Goal: Task Accomplishment & Management: Manage account settings

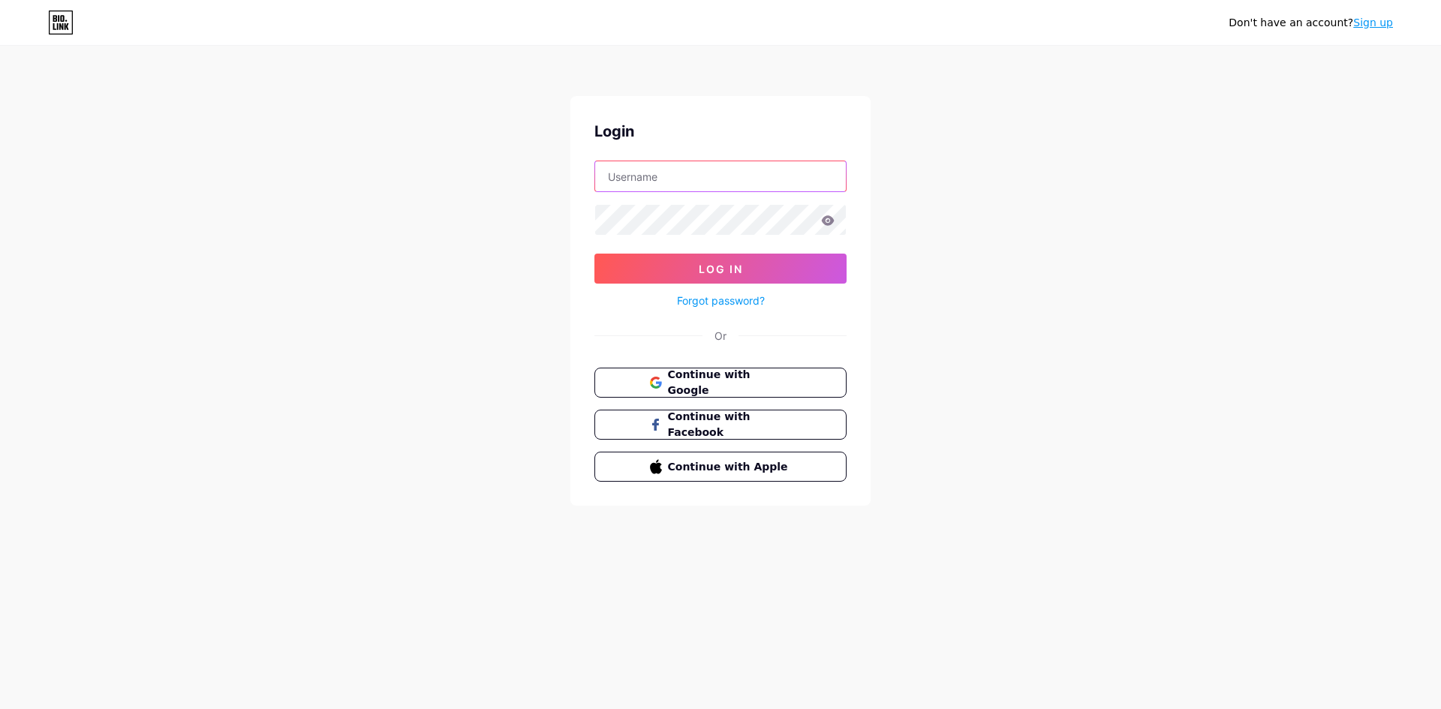
click at [654, 177] on input "text" at bounding box center [720, 176] width 251 height 30
type input "master188"
click at [594, 254] on button "Log In" at bounding box center [720, 269] width 252 height 30
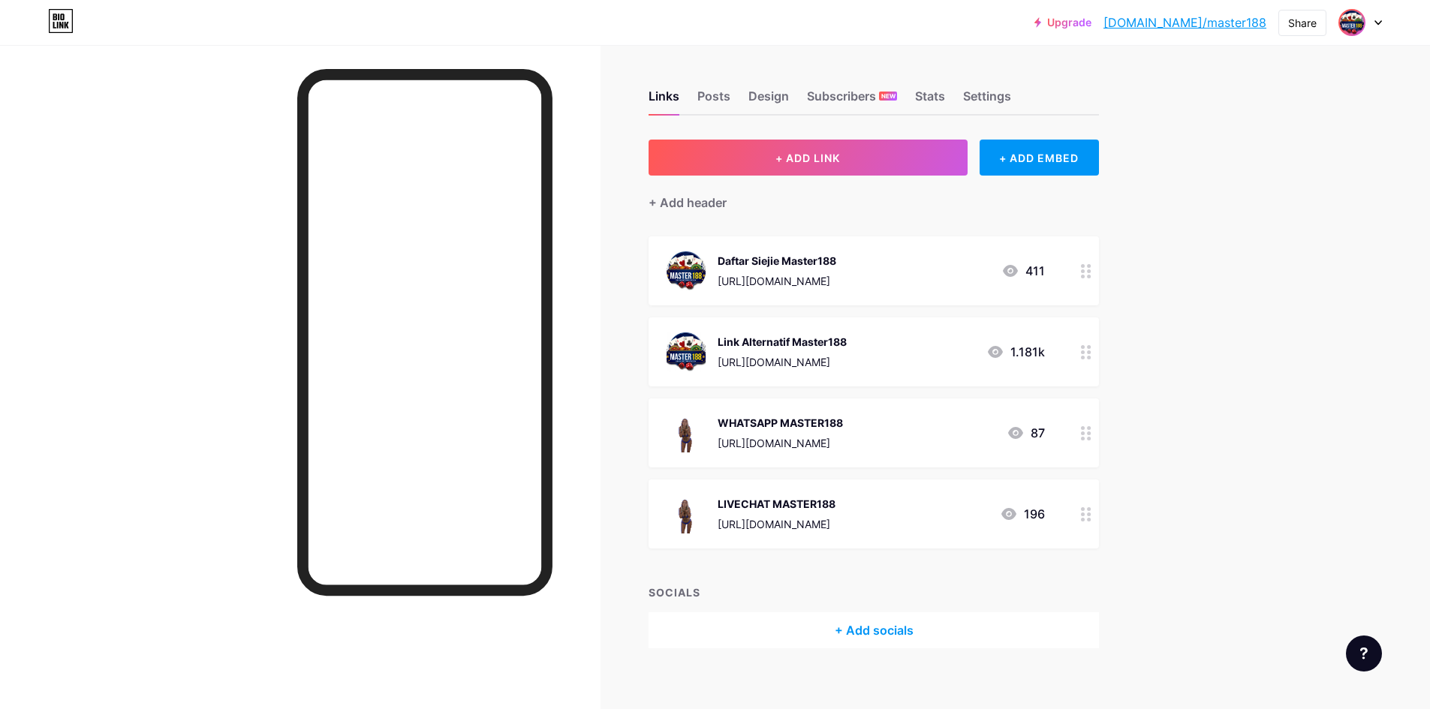
click at [1354, 32] on img at bounding box center [1352, 23] width 24 height 24
click at [1243, 210] on li "Logout" at bounding box center [1288, 211] width 186 height 41
